Goal: Information Seeking & Learning: Find specific fact

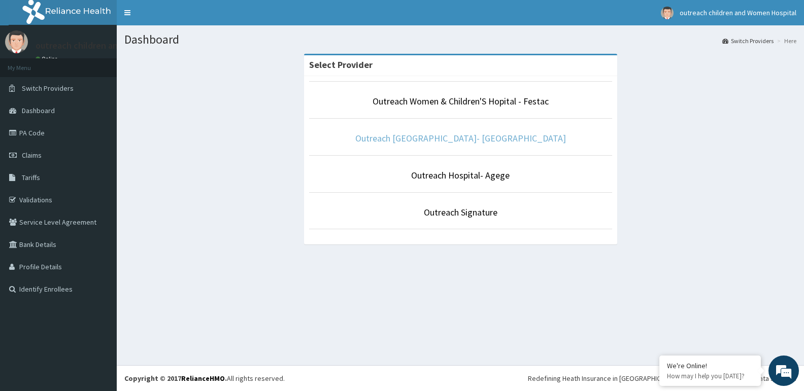
click at [509, 142] on link "Outreach [GEOGRAPHIC_DATA]- [GEOGRAPHIC_DATA]" at bounding box center [460, 138] width 211 height 12
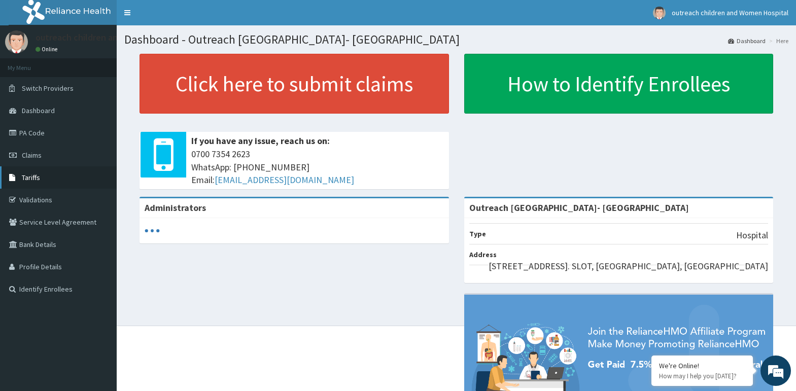
click at [29, 181] on span "Tariffs" at bounding box center [31, 177] width 18 height 9
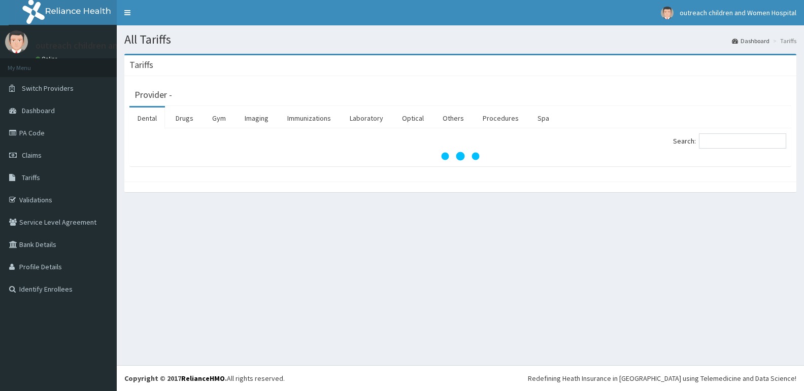
click at [368, 116] on link "Laboratory" at bounding box center [366, 118] width 50 height 21
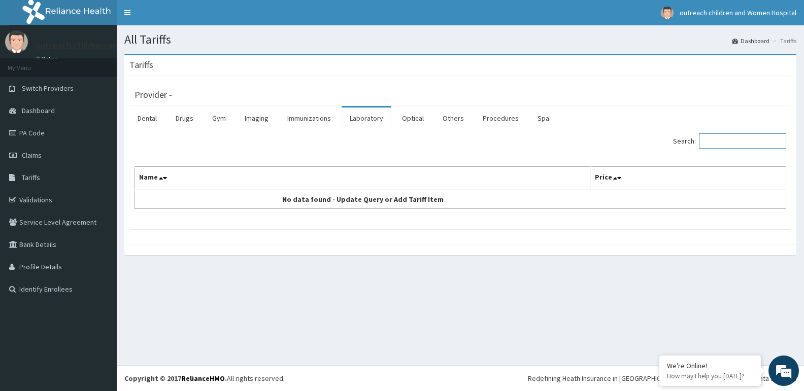
click at [734, 145] on input "Search:" at bounding box center [742, 140] width 87 height 15
type input "l"
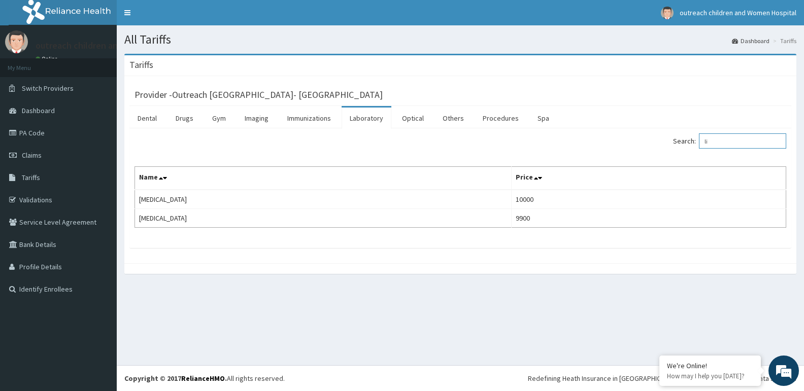
type input "l"
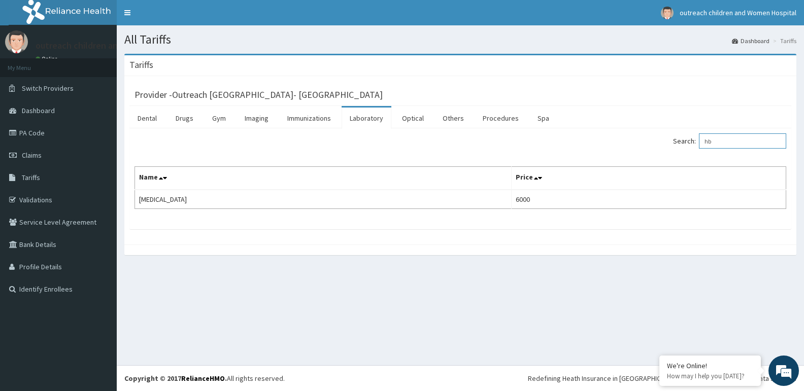
type input "h"
type input "t"
type input "l"
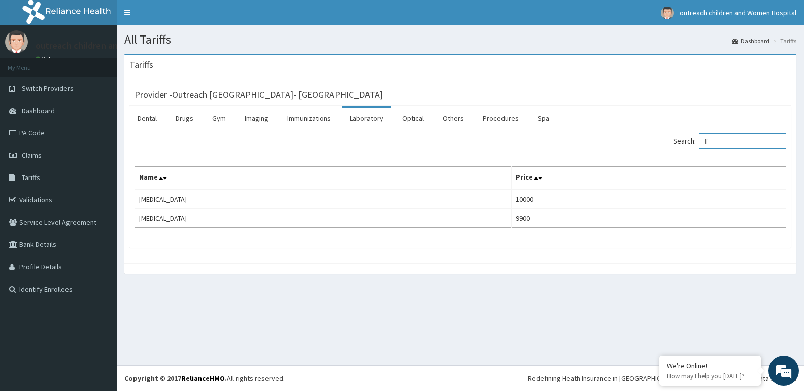
type input "l"
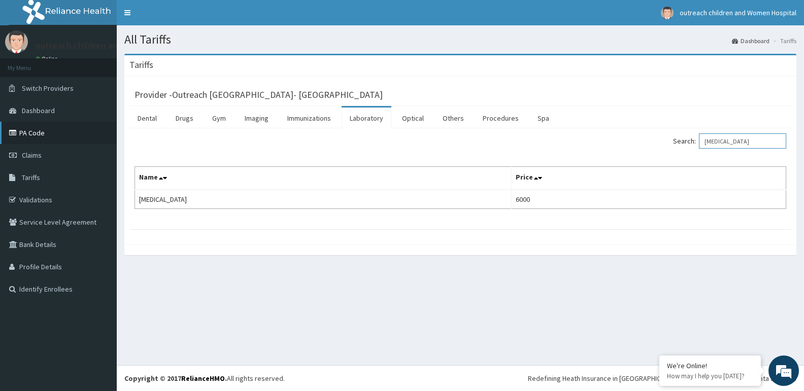
type input "[MEDICAL_DATA]"
click at [27, 135] on link "PA Code" at bounding box center [58, 133] width 117 height 22
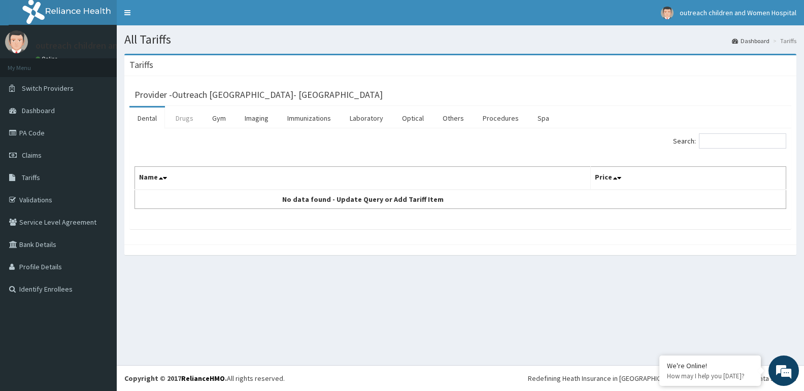
click at [193, 116] on link "Drugs" at bounding box center [184, 118] width 34 height 21
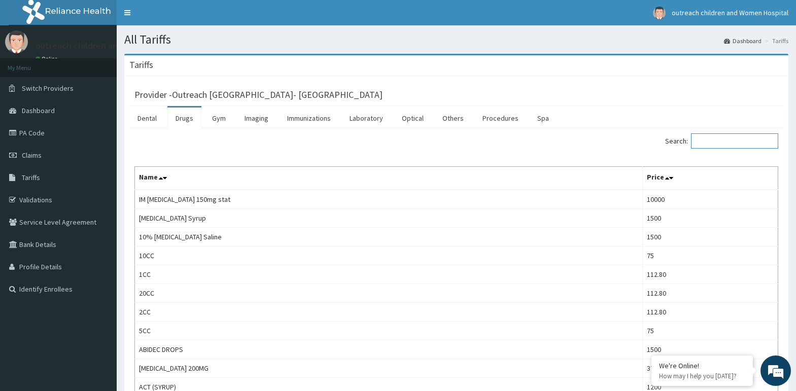
click at [733, 143] on input "Search:" at bounding box center [734, 140] width 87 height 15
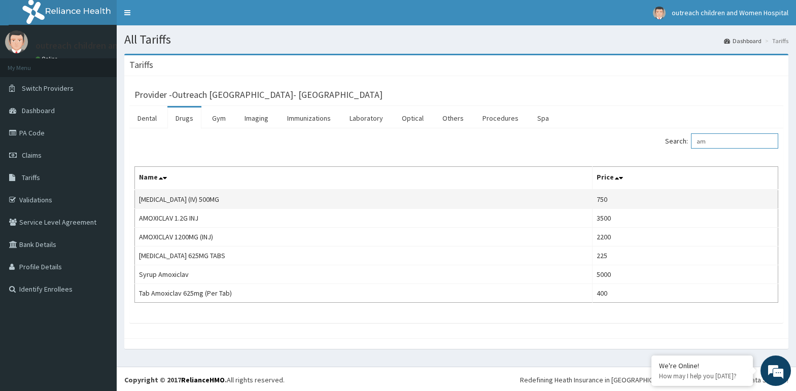
type input "a"
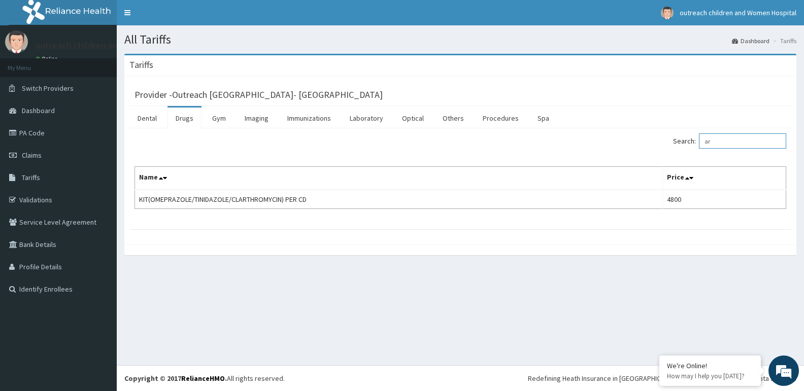
type input "a"
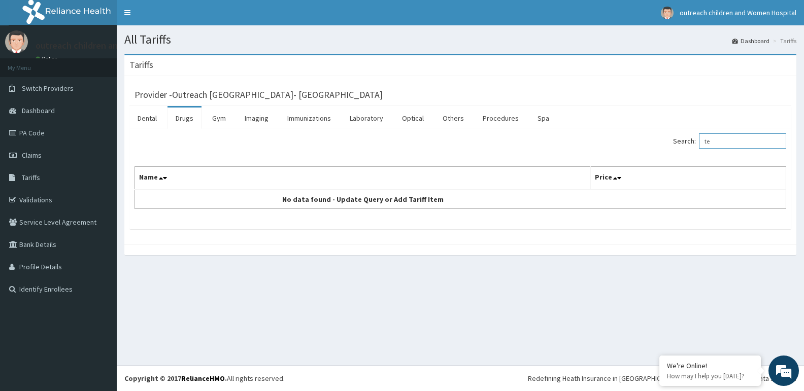
type input "t"
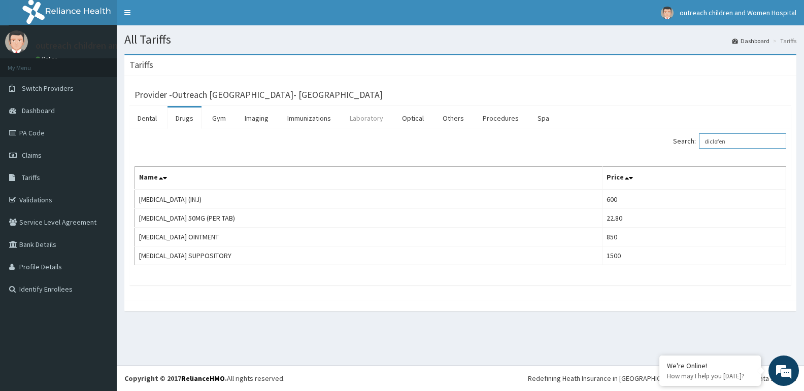
type input "diclofen"
click at [372, 118] on link "Laboratory" at bounding box center [366, 118] width 50 height 21
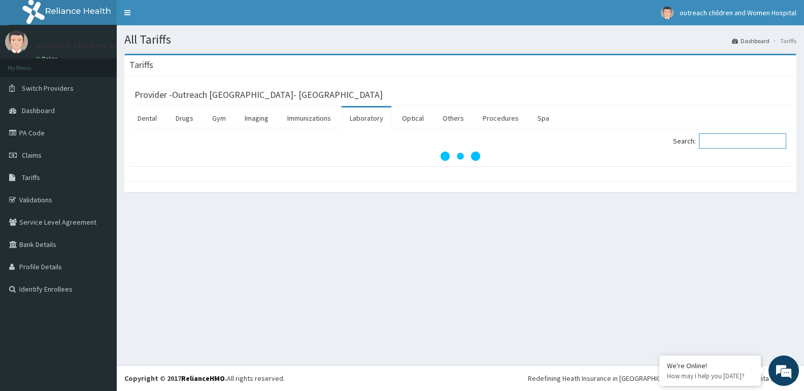
click at [738, 139] on input "Search:" at bounding box center [742, 140] width 87 height 15
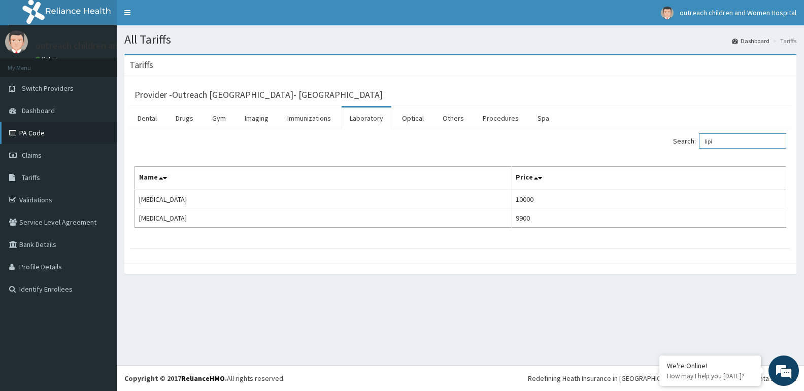
type input "lipi"
click at [33, 136] on link "PA Code" at bounding box center [58, 133] width 117 height 22
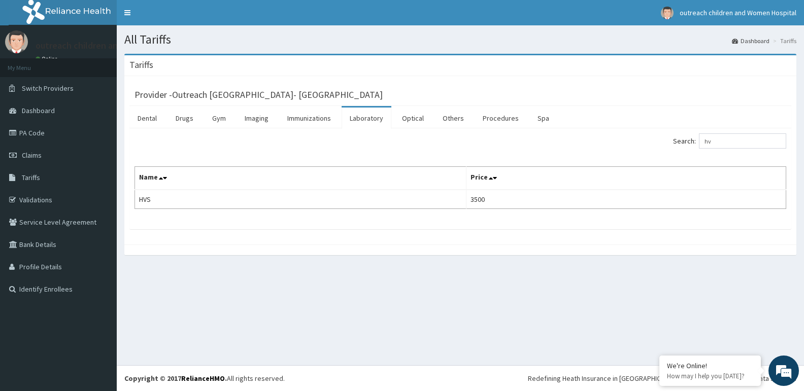
type input "h"
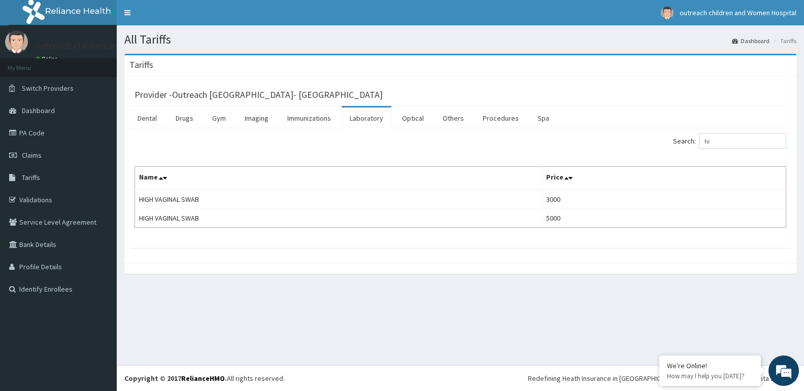
type input "h"
type input "s"
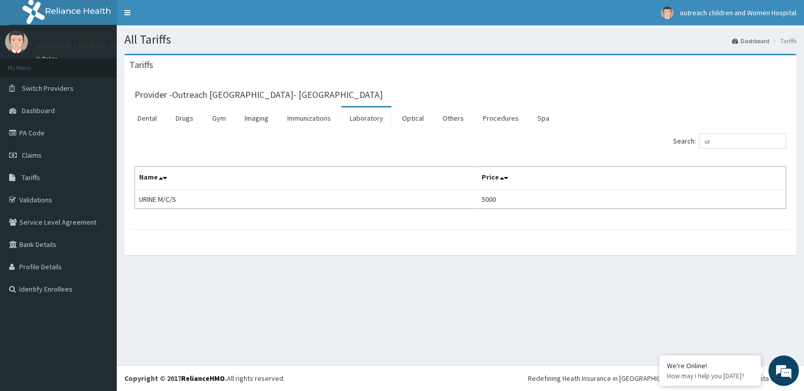
type input "u"
type input "w"
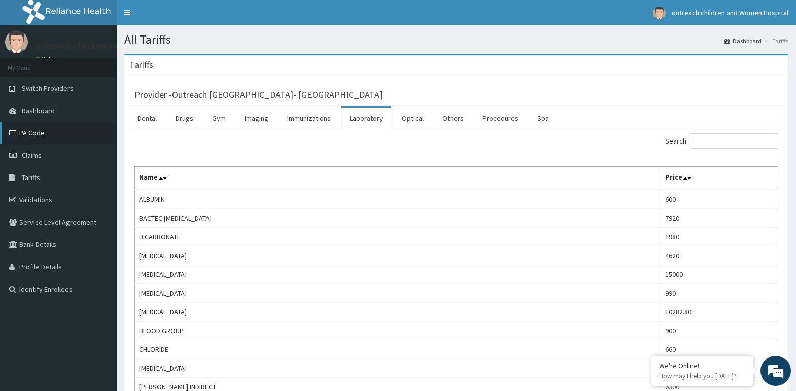
click at [26, 135] on link "PA Code" at bounding box center [58, 133] width 117 height 22
